Goal: Download file/media

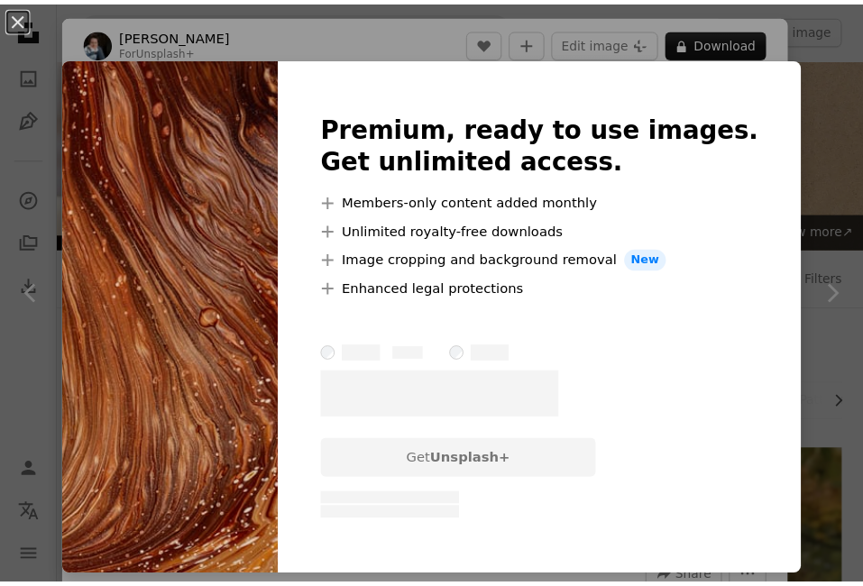
scroll to position [1134, 0]
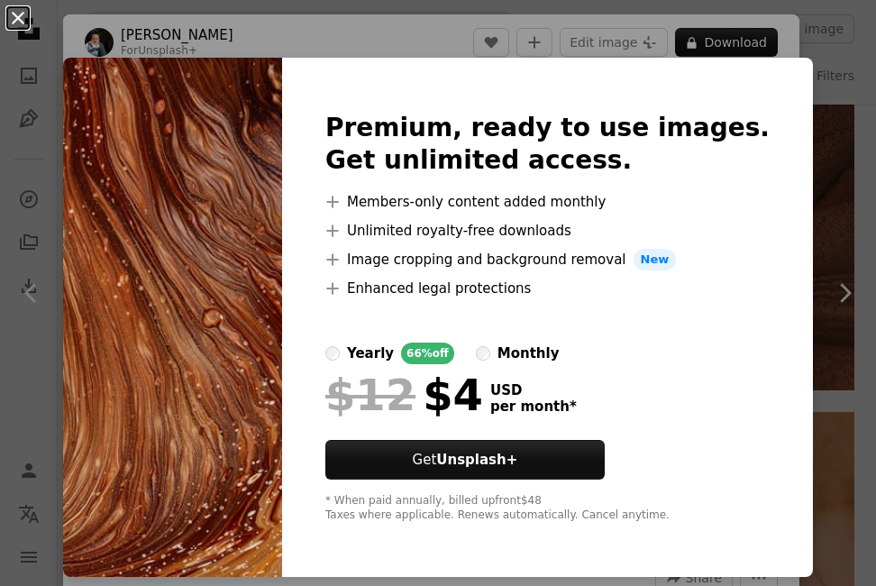
click at [17, 7] on button "An X shape" at bounding box center [18, 18] width 22 height 22
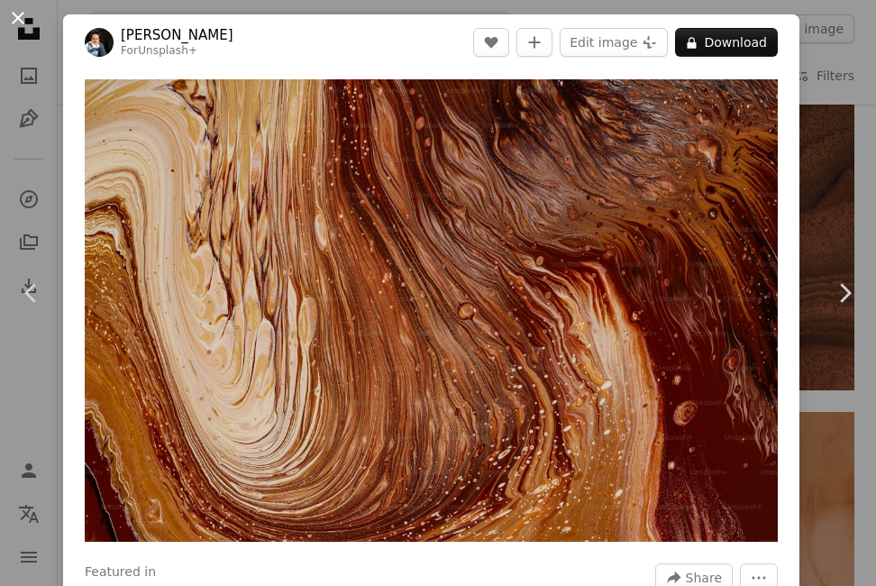
click at [16, 12] on button "An X shape" at bounding box center [18, 18] width 22 height 22
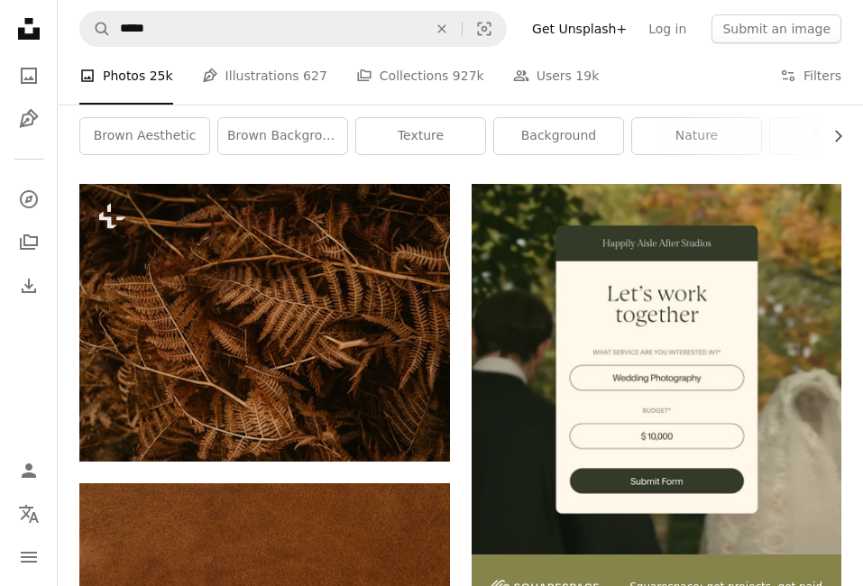
scroll to position [267, 0]
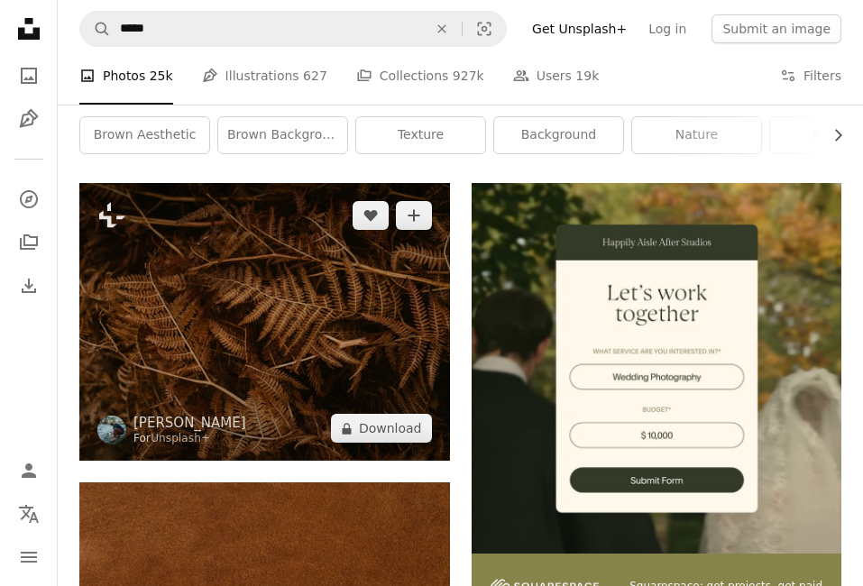
click at [316, 351] on img at bounding box center [264, 322] width 371 height 278
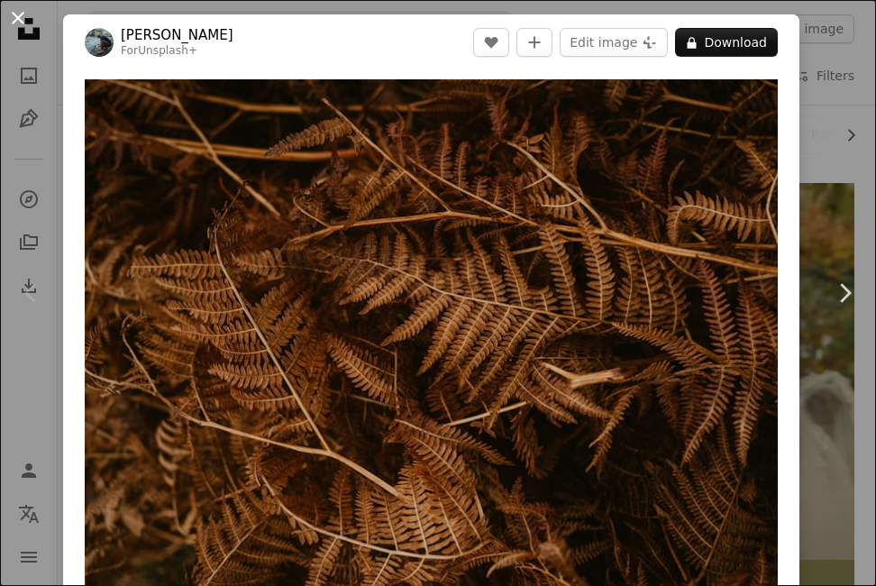
click at [17, 18] on button "An X shape" at bounding box center [18, 18] width 22 height 22
